Goal: Task Accomplishment & Management: Manage account settings

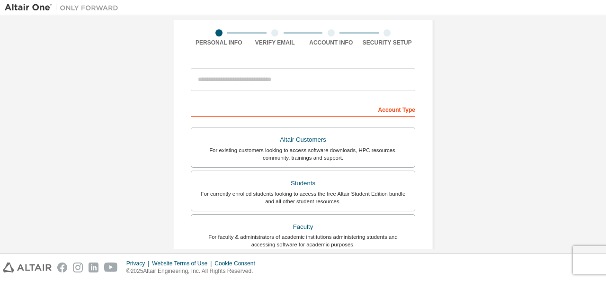
scroll to position [95, 0]
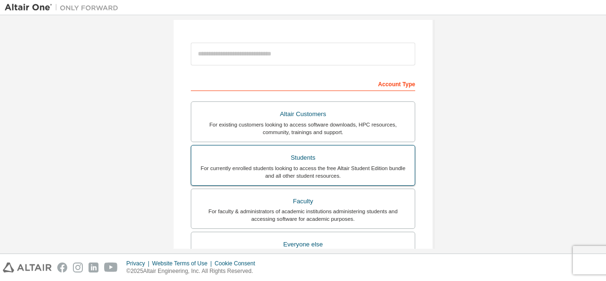
click at [320, 161] on div "Students" at bounding box center [303, 157] width 212 height 13
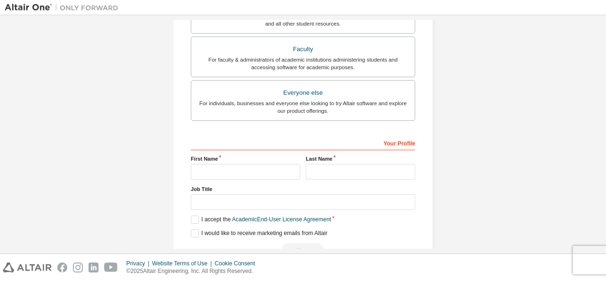
scroll to position [284, 0]
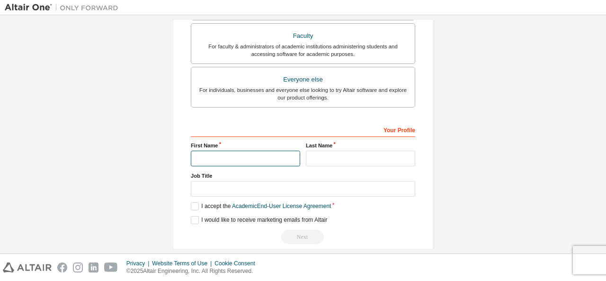
click at [257, 157] on input "text" at bounding box center [245, 159] width 109 height 16
type input "*****"
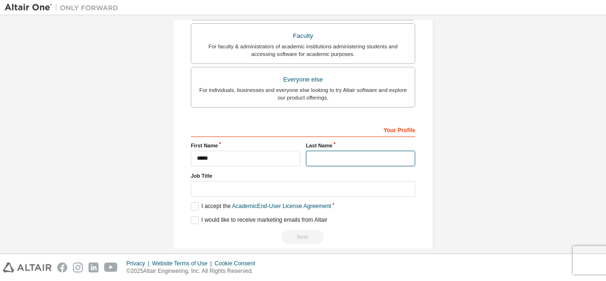
click at [321, 154] on input "text" at bounding box center [360, 159] width 109 height 16
type input "********"
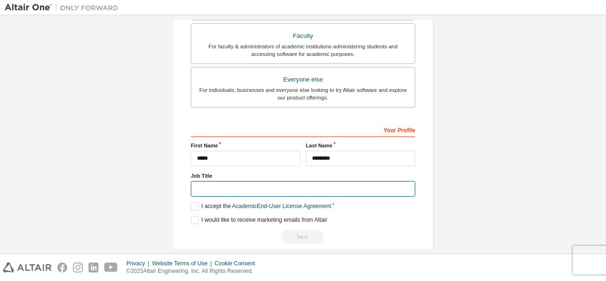
click at [280, 188] on input "text" at bounding box center [303, 189] width 224 height 16
type input "*******"
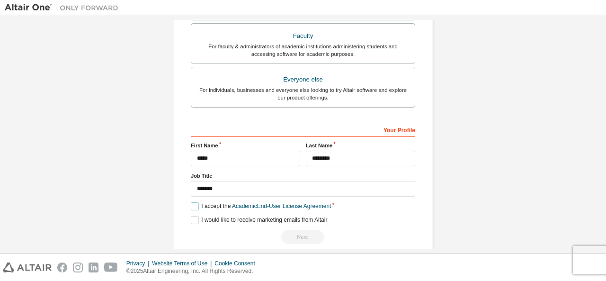
click at [191, 202] on label "I accept the Academic End-User License Agreement" at bounding box center [261, 206] width 140 height 8
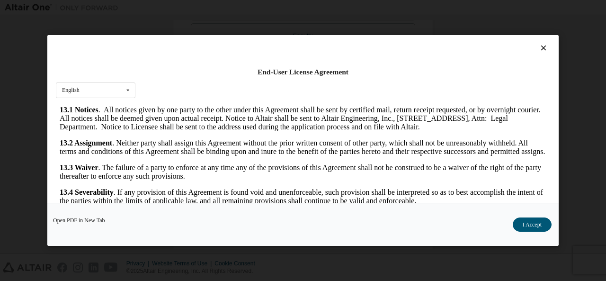
scroll to position [1580, 0]
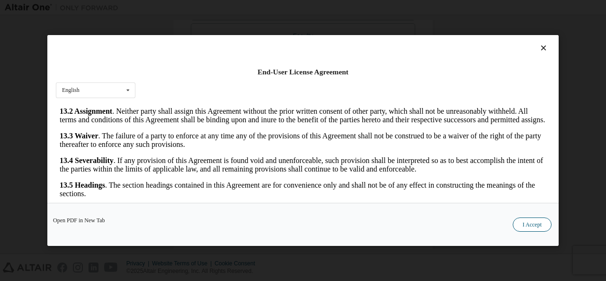
click at [538, 225] on button "I Accept" at bounding box center [532, 224] width 39 height 14
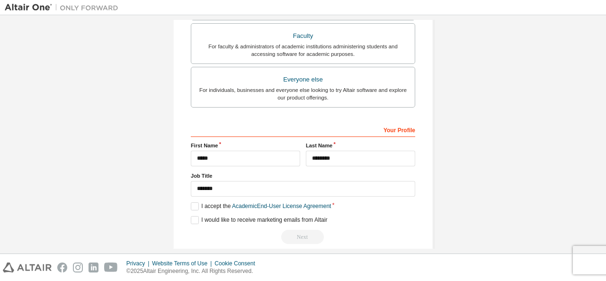
click at [346, 223] on div "**********" at bounding box center [303, 183] width 224 height 123
click at [192, 216] on label "I would like to receive marketing emails from Altair" at bounding box center [259, 220] width 136 height 8
click at [270, 159] on input "*****" at bounding box center [245, 159] width 109 height 16
click at [367, 156] on input "********" at bounding box center [360, 159] width 109 height 16
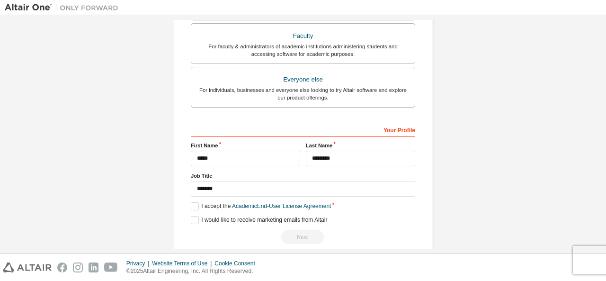
drag, startPoint x: 346, startPoint y: 230, endPoint x: 296, endPoint y: 255, distance: 56.7
click at [346, 230] on div "Next" at bounding box center [303, 237] width 224 height 14
click at [309, 233] on div "Next" at bounding box center [303, 237] width 224 height 14
click at [310, 203] on link "Academic End-User License Agreement" at bounding box center [281, 206] width 99 height 7
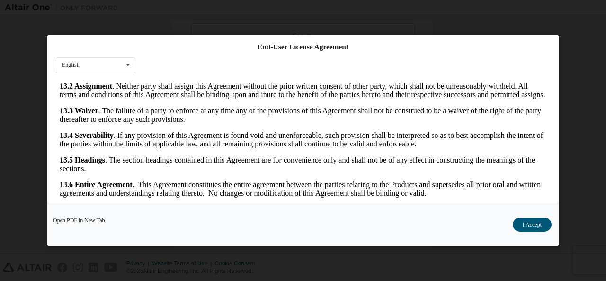
scroll to position [37, 0]
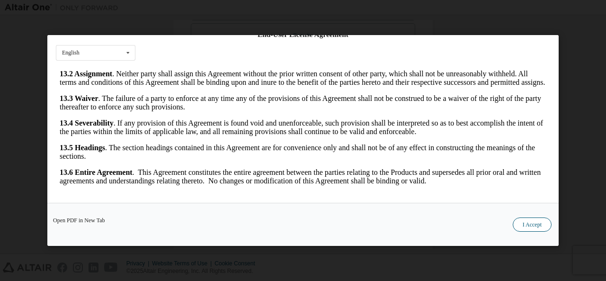
click at [530, 226] on button "I Accept" at bounding box center [532, 224] width 39 height 14
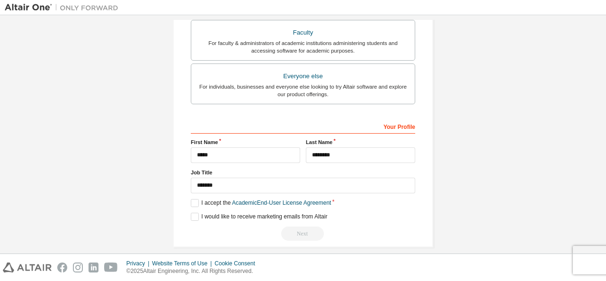
scroll to position [294, 0]
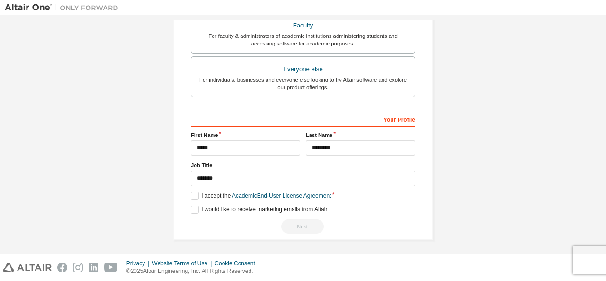
click at [297, 223] on div "Next" at bounding box center [303, 226] width 224 height 14
click at [192, 208] on label "I would like to receive marketing emails from Altair" at bounding box center [259, 209] width 136 height 8
click at [191, 208] on label "I would like to receive marketing emails from Altair" at bounding box center [259, 209] width 136 height 8
click at [191, 192] on label "I accept the Academic End-User License Agreement" at bounding box center [261, 196] width 140 height 8
click at [193, 192] on label "I accept the Academic End-User License Agreement" at bounding box center [261, 196] width 140 height 8
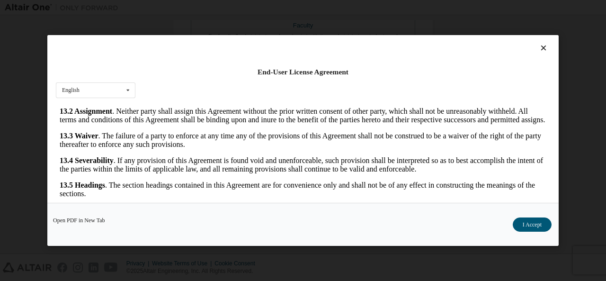
scroll to position [1580, 0]
click at [89, 221] on link "Open PDF in New Tab" at bounding box center [79, 220] width 52 height 6
click at [547, 223] on button "I Accept" at bounding box center [532, 224] width 39 height 14
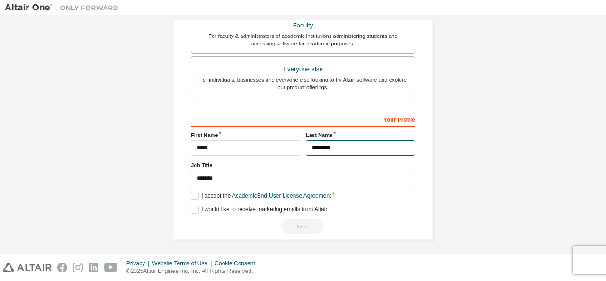
click at [363, 147] on input "********" at bounding box center [360, 148] width 109 height 16
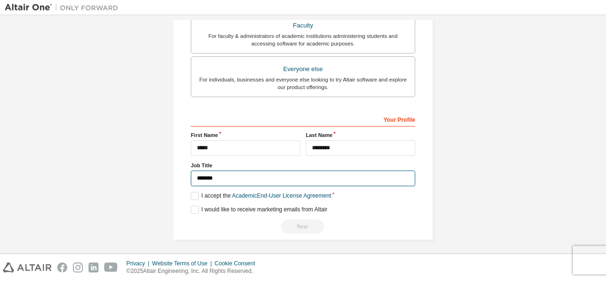
click at [265, 175] on input "*******" at bounding box center [303, 178] width 224 height 16
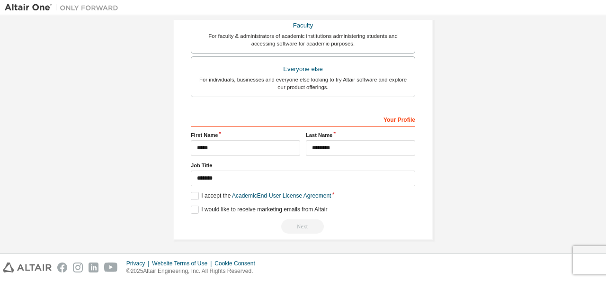
click at [297, 225] on div "Next" at bounding box center [303, 226] width 224 height 14
click at [453, 268] on div "Privacy Website Terms of Use Cookie Consent © 2025 Altair Engineering, Inc. All…" at bounding box center [303, 267] width 606 height 27
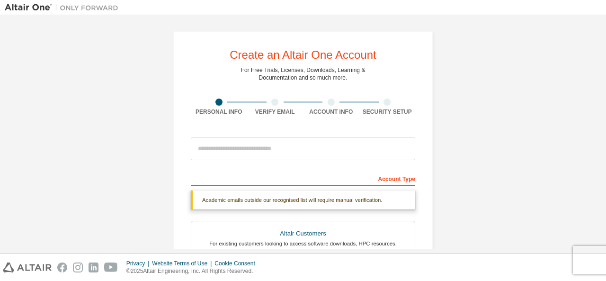
click at [216, 106] on div "Personal Info" at bounding box center [219, 106] width 56 height 17
click at [279, 102] on div at bounding box center [275, 101] width 56 height 7
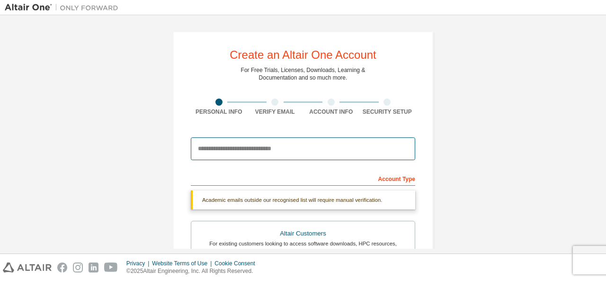
click at [264, 153] on input "email" at bounding box center [303, 148] width 224 height 23
type input "**********"
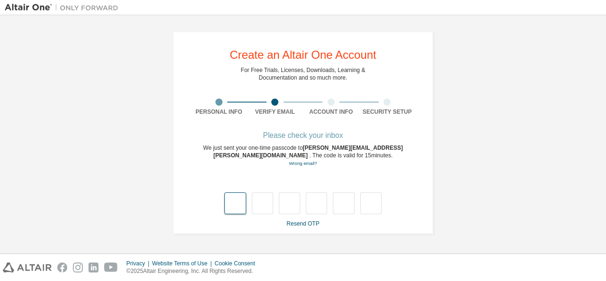
click at [239, 204] on input "text" at bounding box center [234, 203] width 21 height 22
type input "*"
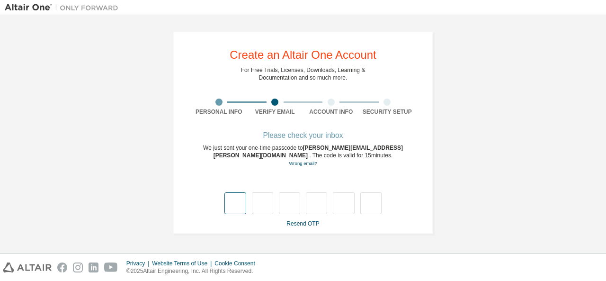
type input "*"
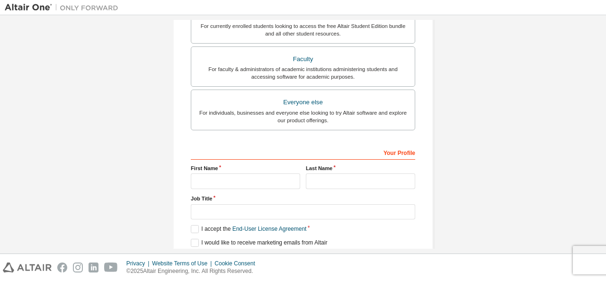
scroll to position [270, 0]
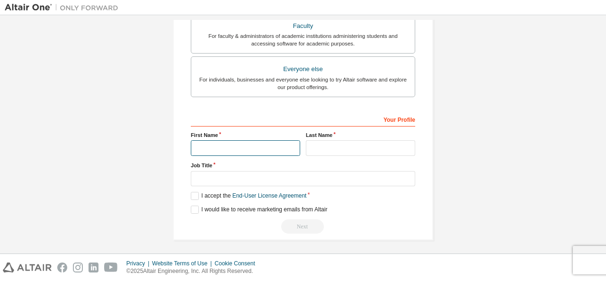
click at [253, 150] on input "text" at bounding box center [245, 148] width 109 height 16
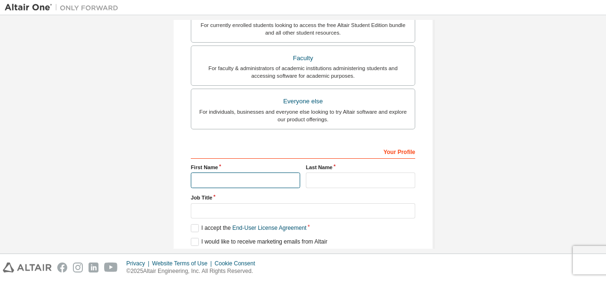
scroll to position [222, 0]
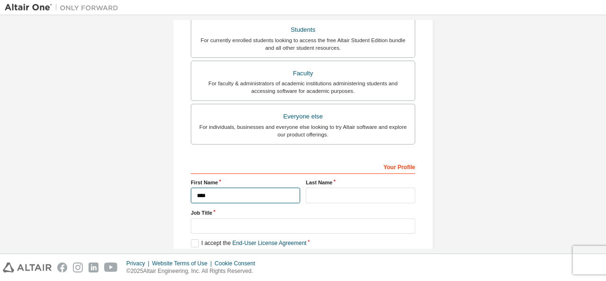
type input "*****"
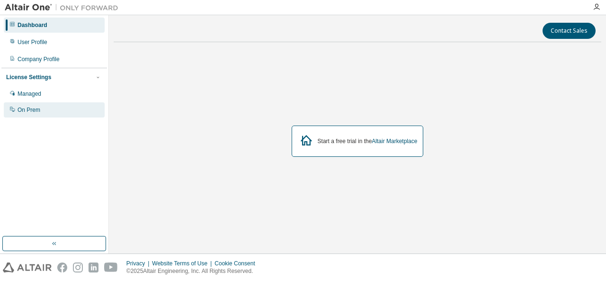
click at [37, 112] on div "On Prem" at bounding box center [29, 110] width 23 height 8
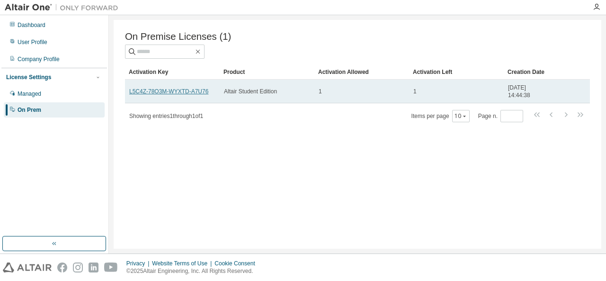
click at [191, 91] on link "L5C4Z-78O3M-WYXTD-A7U76" at bounding box center [168, 91] width 79 height 7
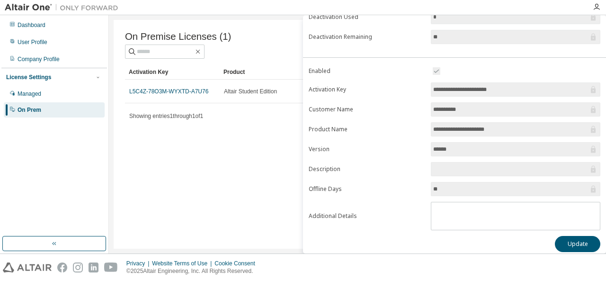
scroll to position [151, 0]
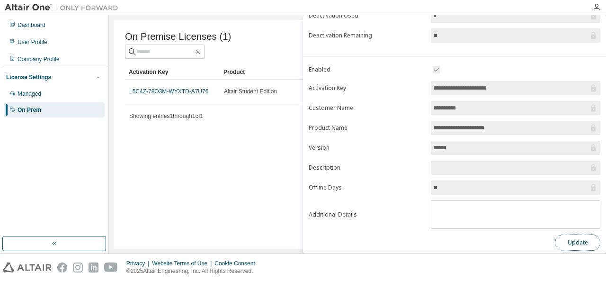
click at [580, 234] on button "Update" at bounding box center [577, 242] width 45 height 16
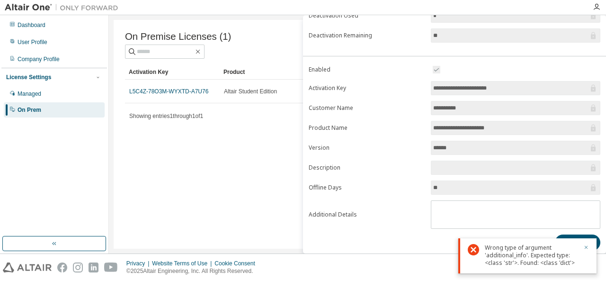
click at [586, 247] on icon "button" at bounding box center [586, 247] width 6 height 6
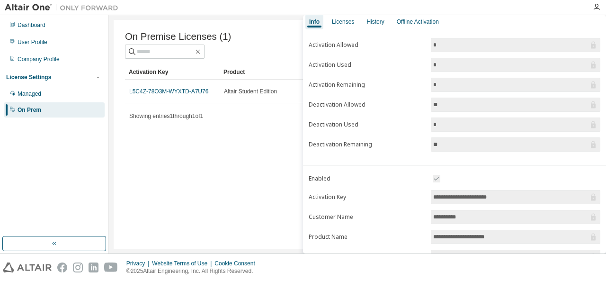
scroll to position [0, 0]
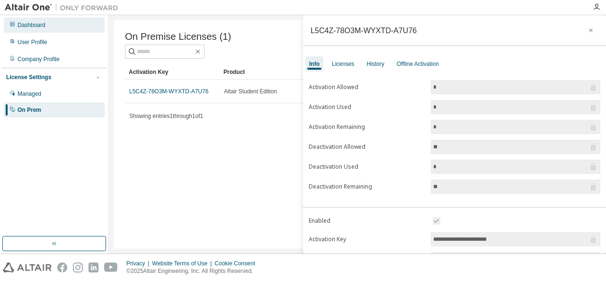
click at [31, 26] on div "Dashboard" at bounding box center [32, 25] width 28 height 8
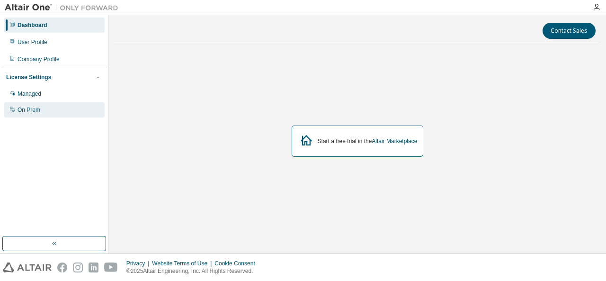
click at [26, 115] on div "On Prem" at bounding box center [54, 109] width 101 height 15
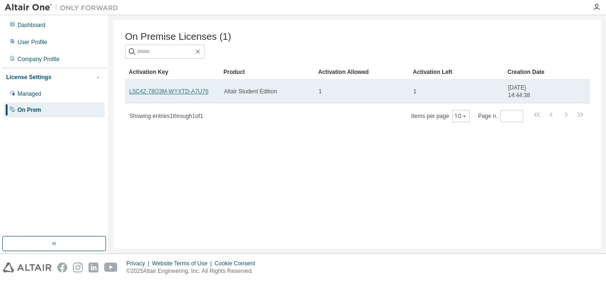
click at [164, 93] on link "L5C4Z-78O3M-WYXTD-A7U76" at bounding box center [168, 91] width 79 height 7
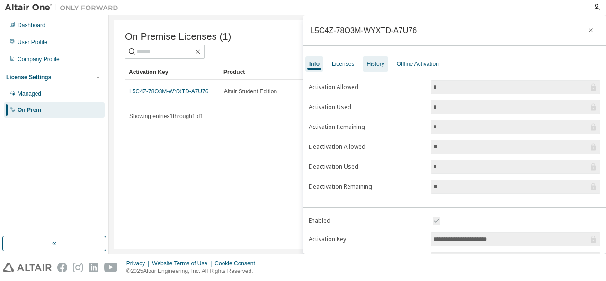
click at [363, 62] on div "History" at bounding box center [375, 63] width 25 height 15
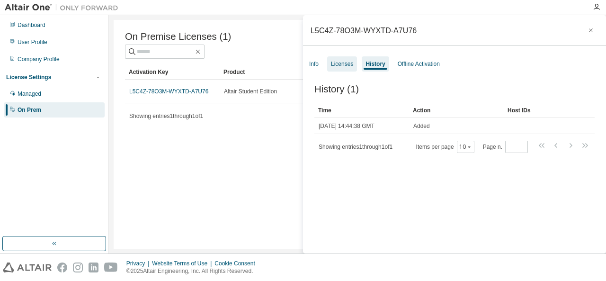
click at [337, 65] on div "Licenses" at bounding box center [342, 64] width 22 height 8
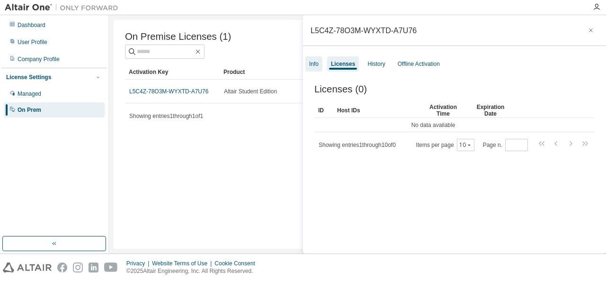
click at [307, 65] on div "Info" at bounding box center [313, 63] width 17 height 15
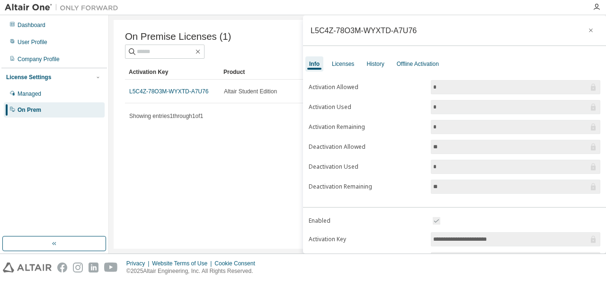
click at [41, 79] on div "License Settings" at bounding box center [28, 77] width 45 height 8
